Goal: Task Accomplishment & Management: Manage account settings

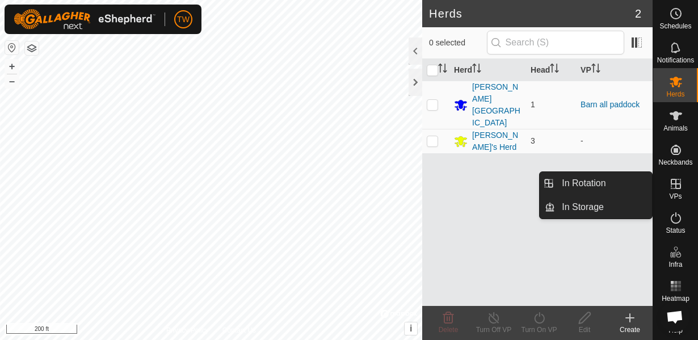
click at [676, 188] on icon at bounding box center [676, 184] width 10 height 10
click at [680, 183] on icon at bounding box center [676, 184] width 10 height 10
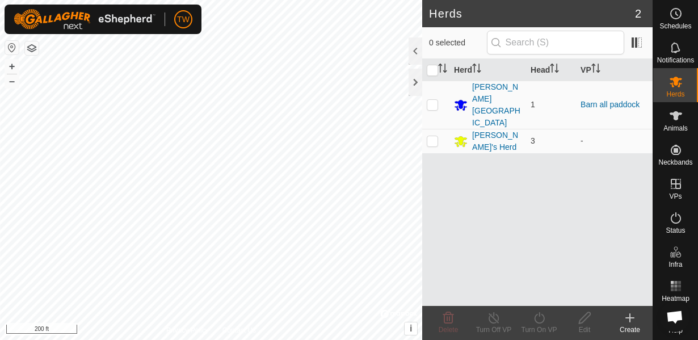
scroll to position [1, 0]
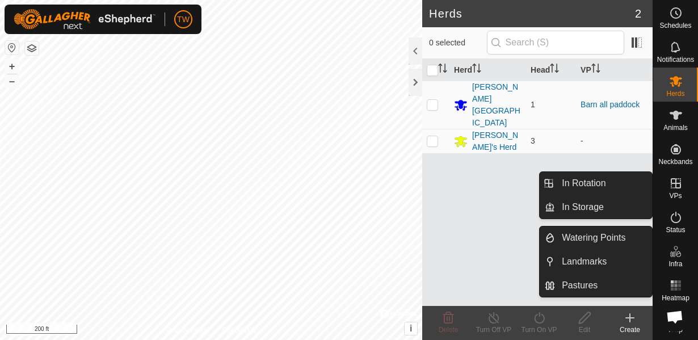
click at [676, 183] on icon at bounding box center [676, 183] width 10 height 10
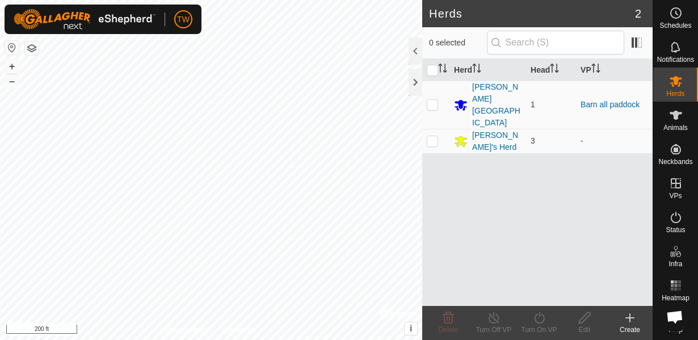
click at [632, 320] on icon at bounding box center [630, 318] width 14 height 14
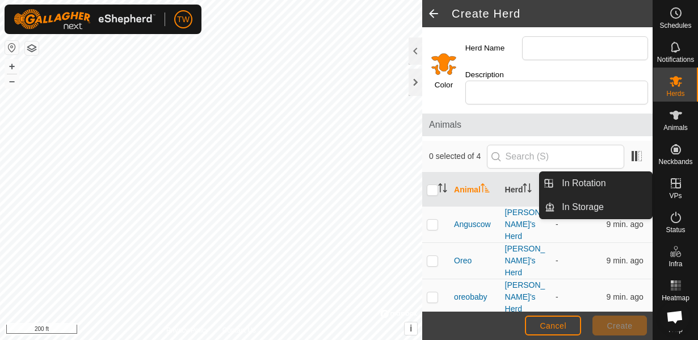
click at [671, 183] on icon at bounding box center [676, 183] width 10 height 10
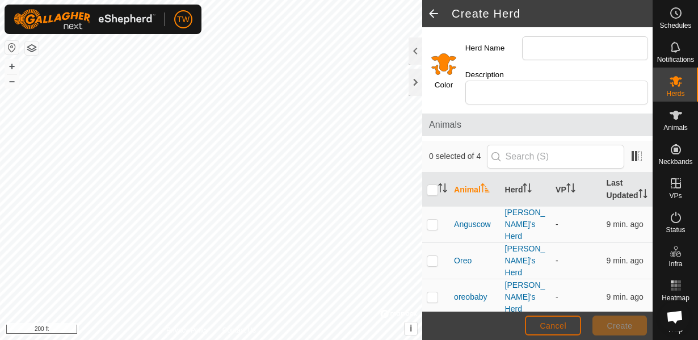
click at [557, 332] on button "Cancel" at bounding box center [553, 326] width 56 height 20
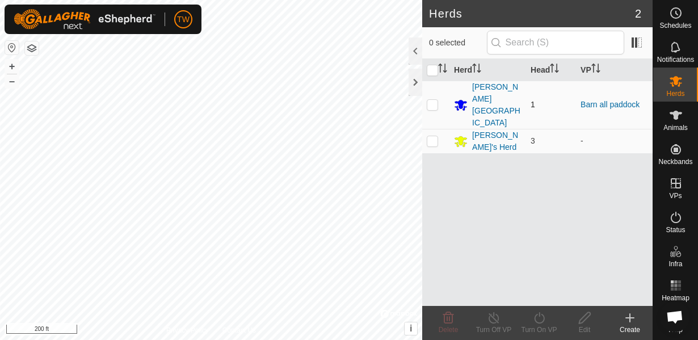
click at [434, 100] on p-checkbox at bounding box center [432, 104] width 11 height 9
checkbox input "true"
click at [630, 315] on icon at bounding box center [630, 318] width 0 height 8
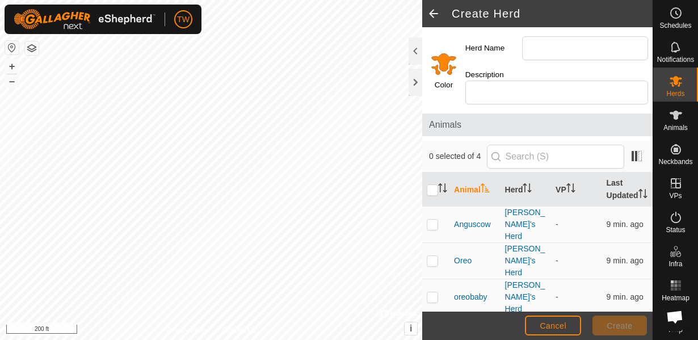
click at [438, 14] on span at bounding box center [433, 13] width 23 height 27
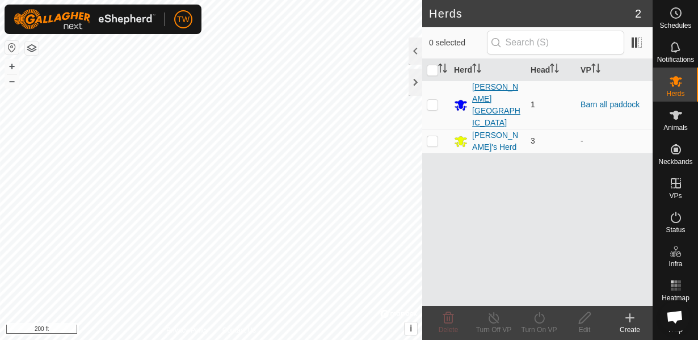
click at [492, 89] on div "[PERSON_NAME][GEOGRAPHIC_DATA]" at bounding box center [496, 105] width 49 height 48
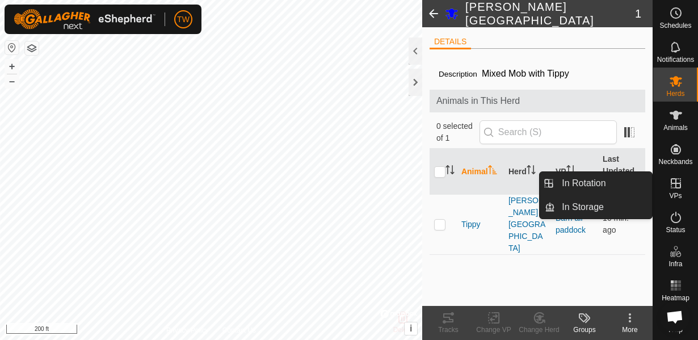
click at [679, 194] on span "VPs" at bounding box center [675, 195] width 12 height 7
click at [677, 183] on icon at bounding box center [676, 183] width 10 height 10
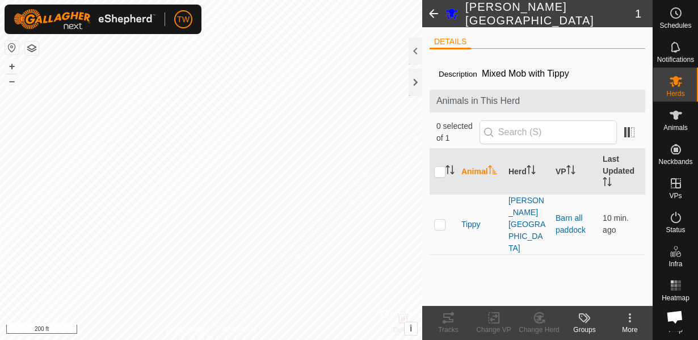
click at [434, 20] on span at bounding box center [433, 13] width 23 height 27
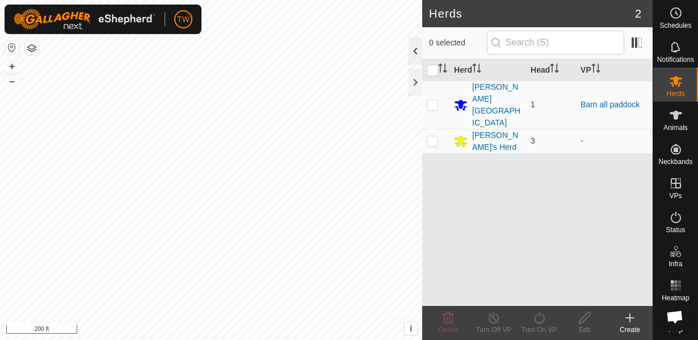
click at [414, 56] on div at bounding box center [416, 50] width 14 height 27
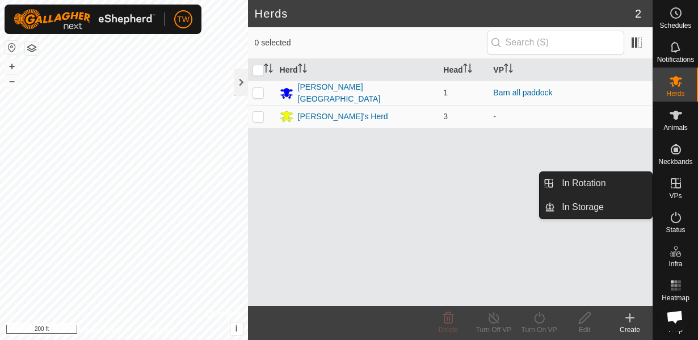
click at [681, 183] on icon at bounding box center [676, 184] width 14 height 14
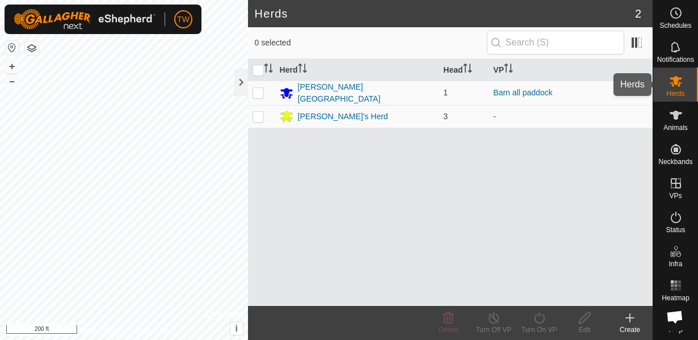
click at [680, 70] on div "Herds" at bounding box center [675, 85] width 45 height 34
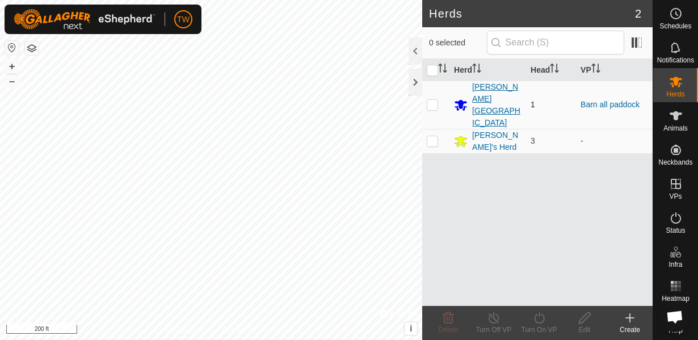
click at [498, 94] on div "[PERSON_NAME][GEOGRAPHIC_DATA]" at bounding box center [496, 105] width 49 height 48
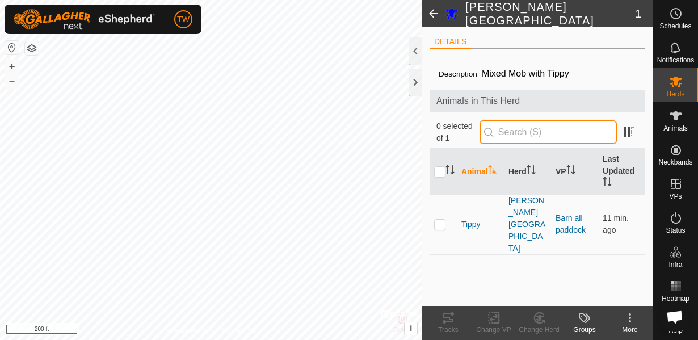
click at [522, 139] on input "text" at bounding box center [548, 132] width 137 height 24
click at [433, 13] on span at bounding box center [433, 13] width 23 height 27
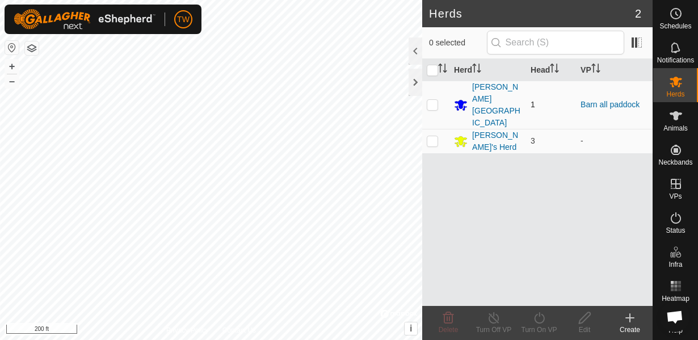
click at [437, 100] on p-checkbox at bounding box center [432, 104] width 11 height 9
checkbox input "true"
click at [634, 317] on icon at bounding box center [630, 318] width 14 height 14
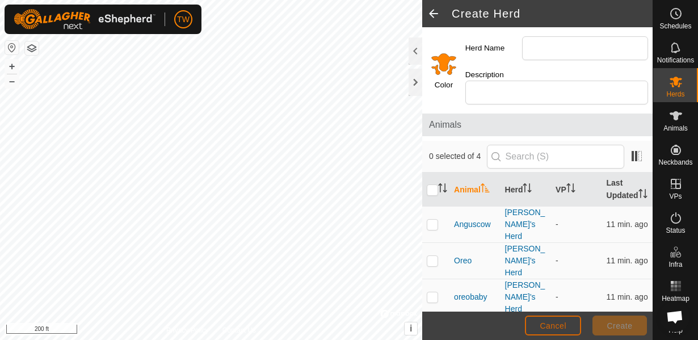
click at [563, 320] on button "Cancel" at bounding box center [553, 326] width 56 height 20
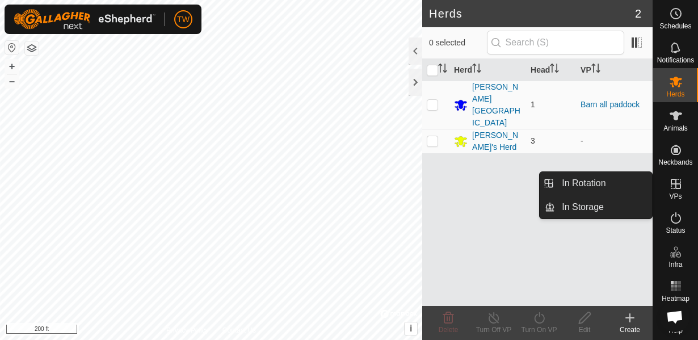
click at [678, 186] on icon at bounding box center [676, 184] width 14 height 14
click at [680, 183] on icon at bounding box center [676, 184] width 10 height 10
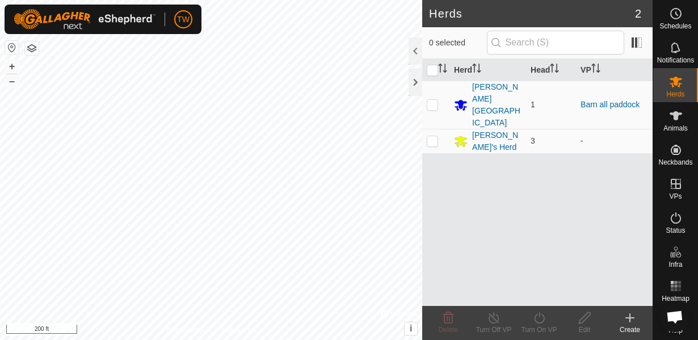
click at [635, 318] on icon at bounding box center [630, 318] width 14 height 14
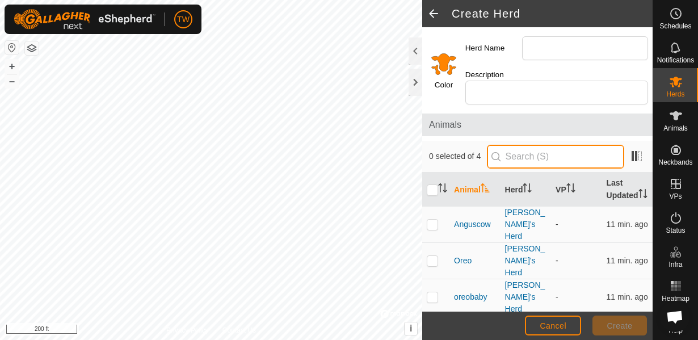
click at [513, 169] on input "text" at bounding box center [555, 157] width 137 height 24
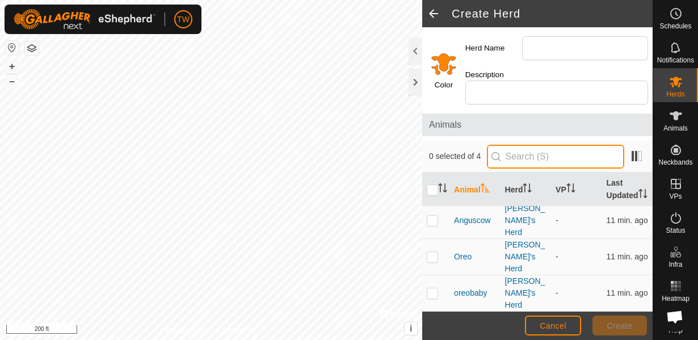
scroll to position [4, 0]
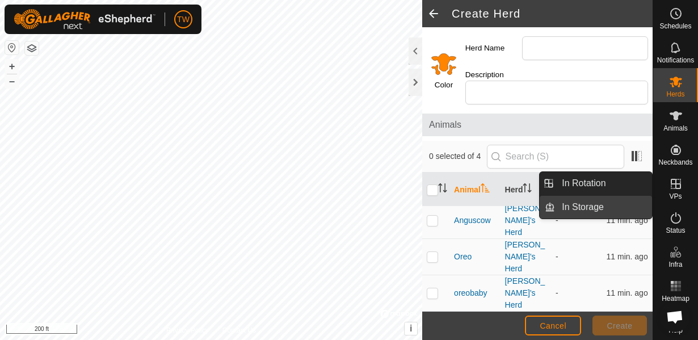
click at [572, 209] on link "In Storage" at bounding box center [603, 207] width 97 height 23
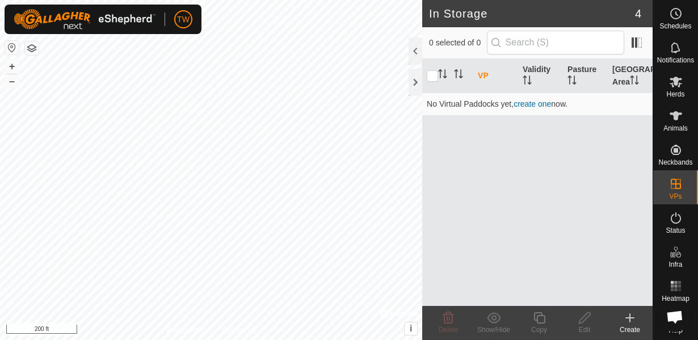
click at [633, 318] on icon at bounding box center [630, 318] width 14 height 14
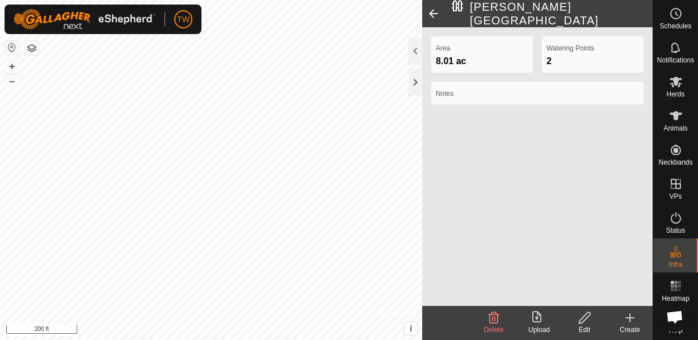
click at [636, 322] on icon at bounding box center [630, 318] width 14 height 14
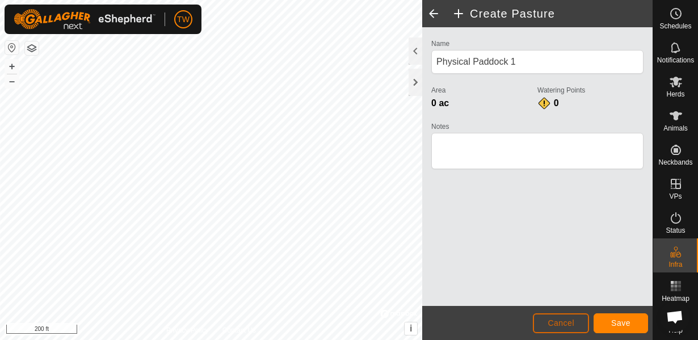
click at [541, 325] on button "Cancel" at bounding box center [561, 323] width 56 height 20
